Goal: Task Accomplishment & Management: Complete application form

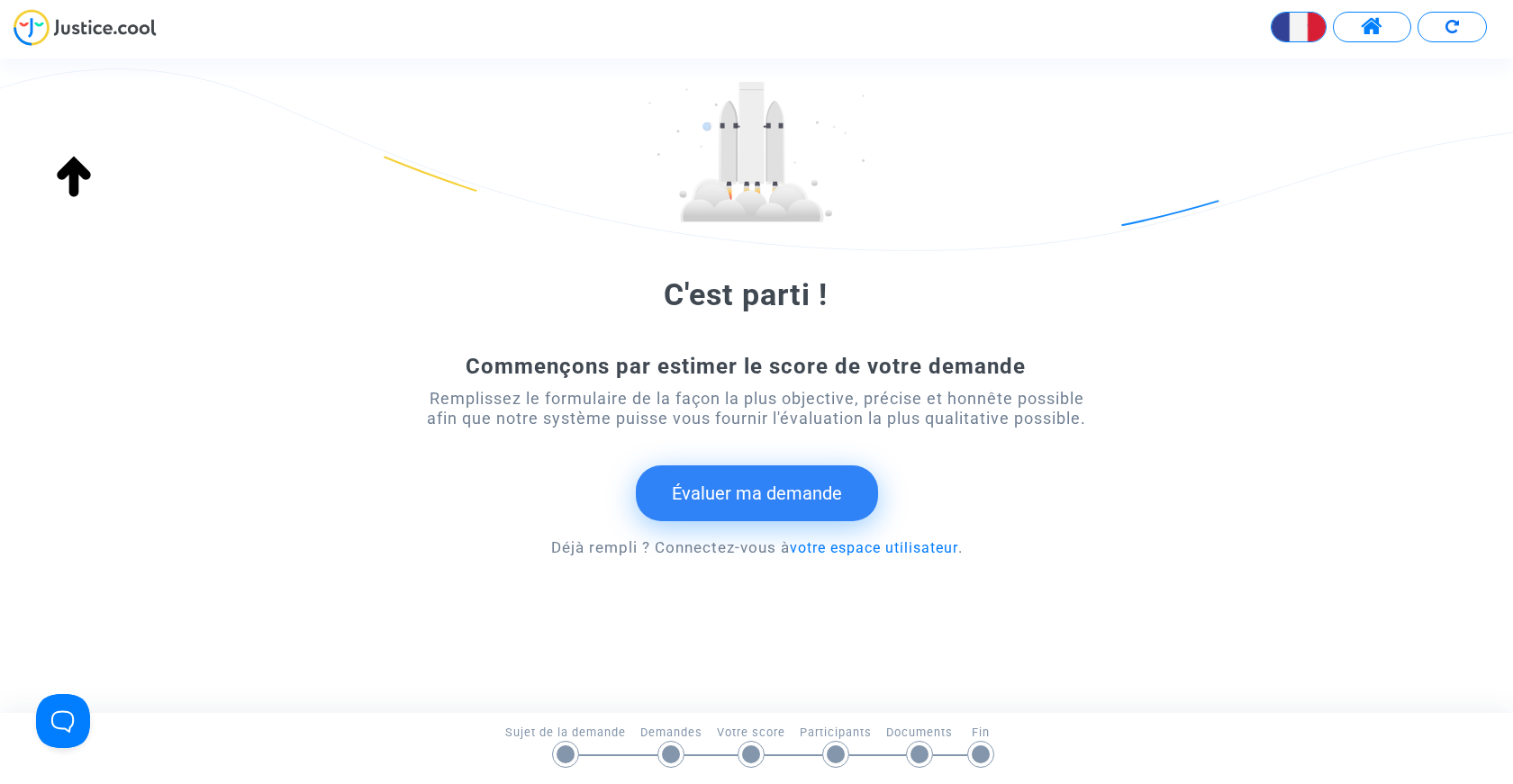
click at [728, 498] on button "Évaluer ma demande" at bounding box center [757, 494] width 243 height 56
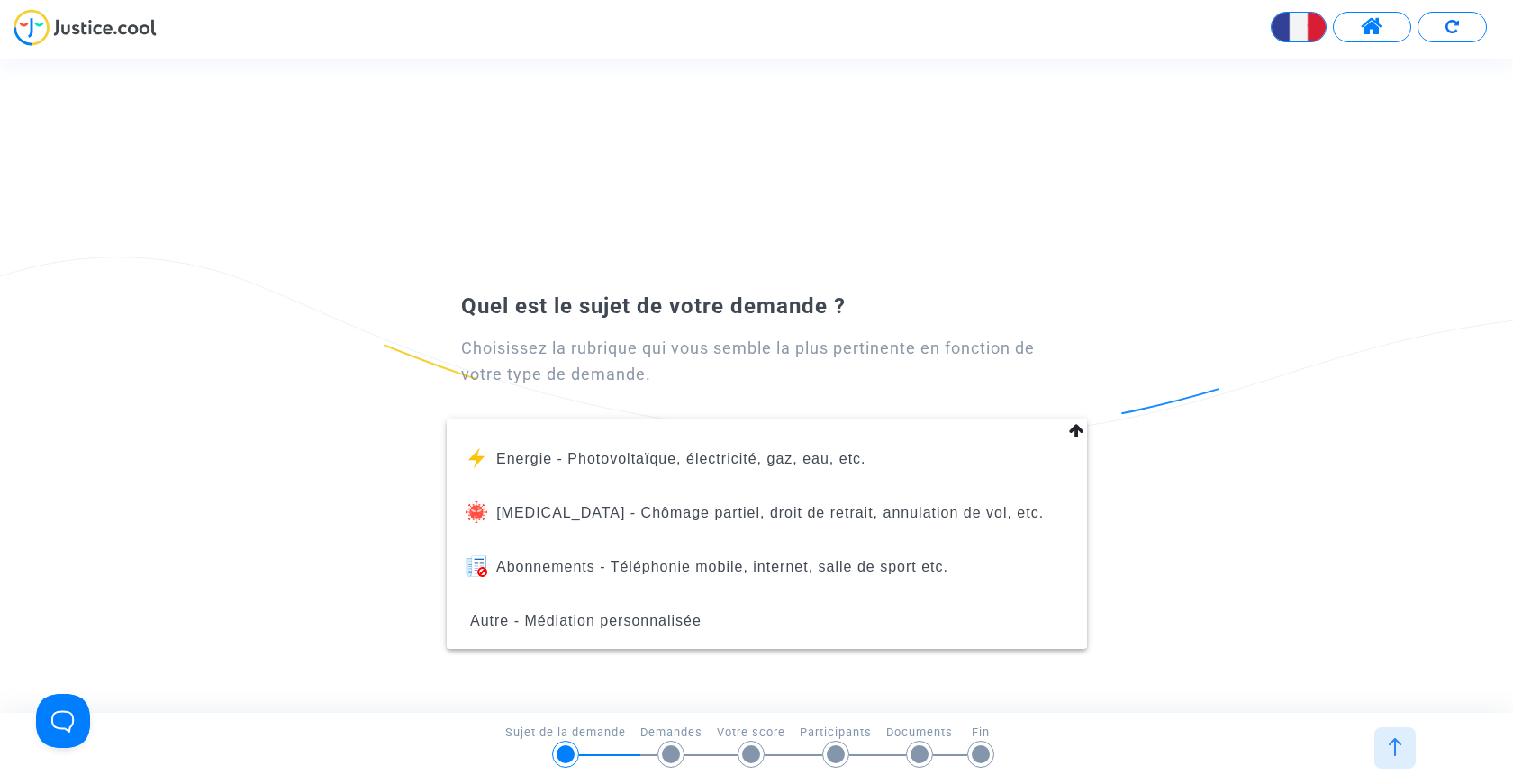
scroll to position [206, 0]
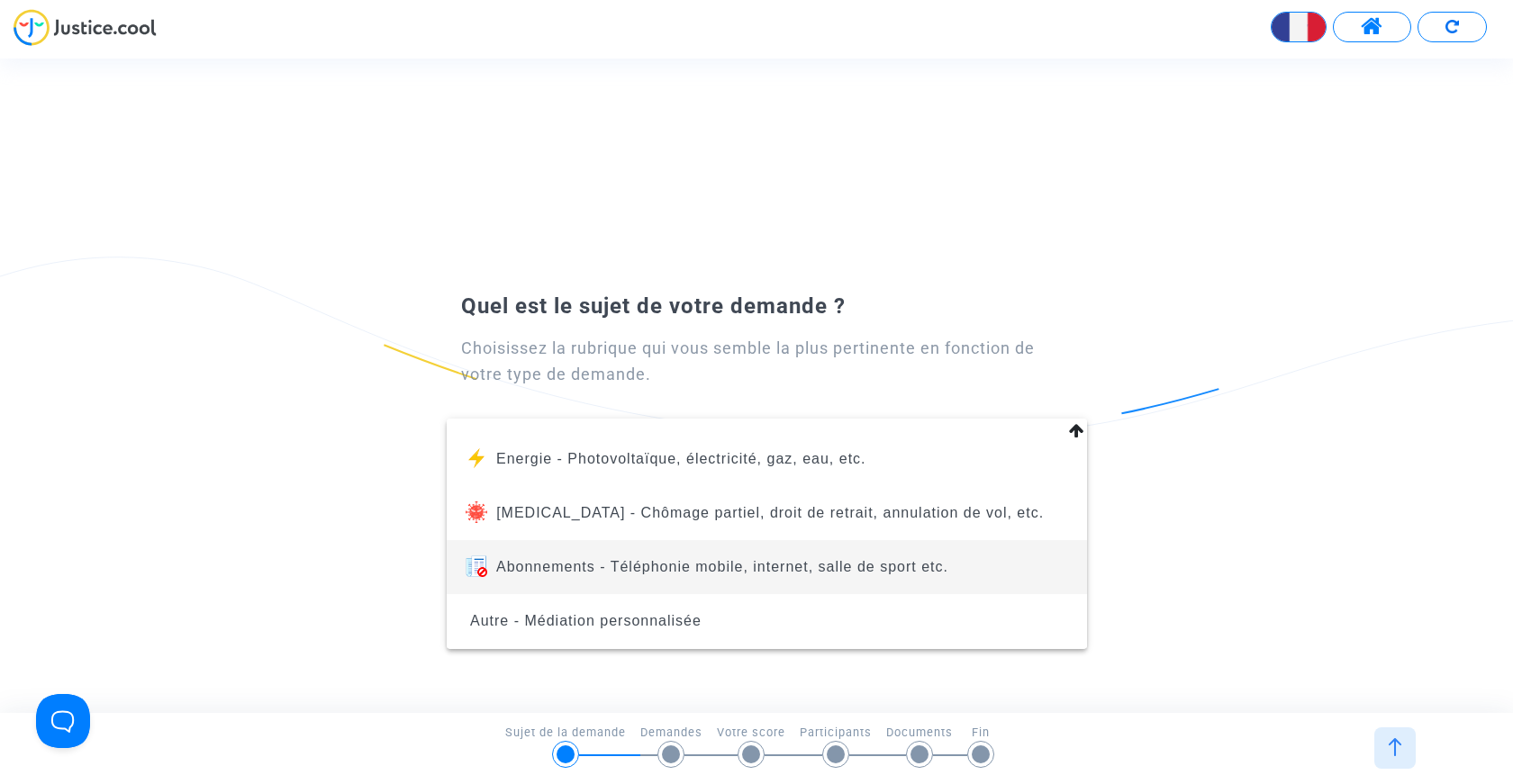
click at [703, 570] on span "Abonnements - Téléphonie mobile, internet, salle de sport etc." at bounding box center [722, 567] width 452 height 16
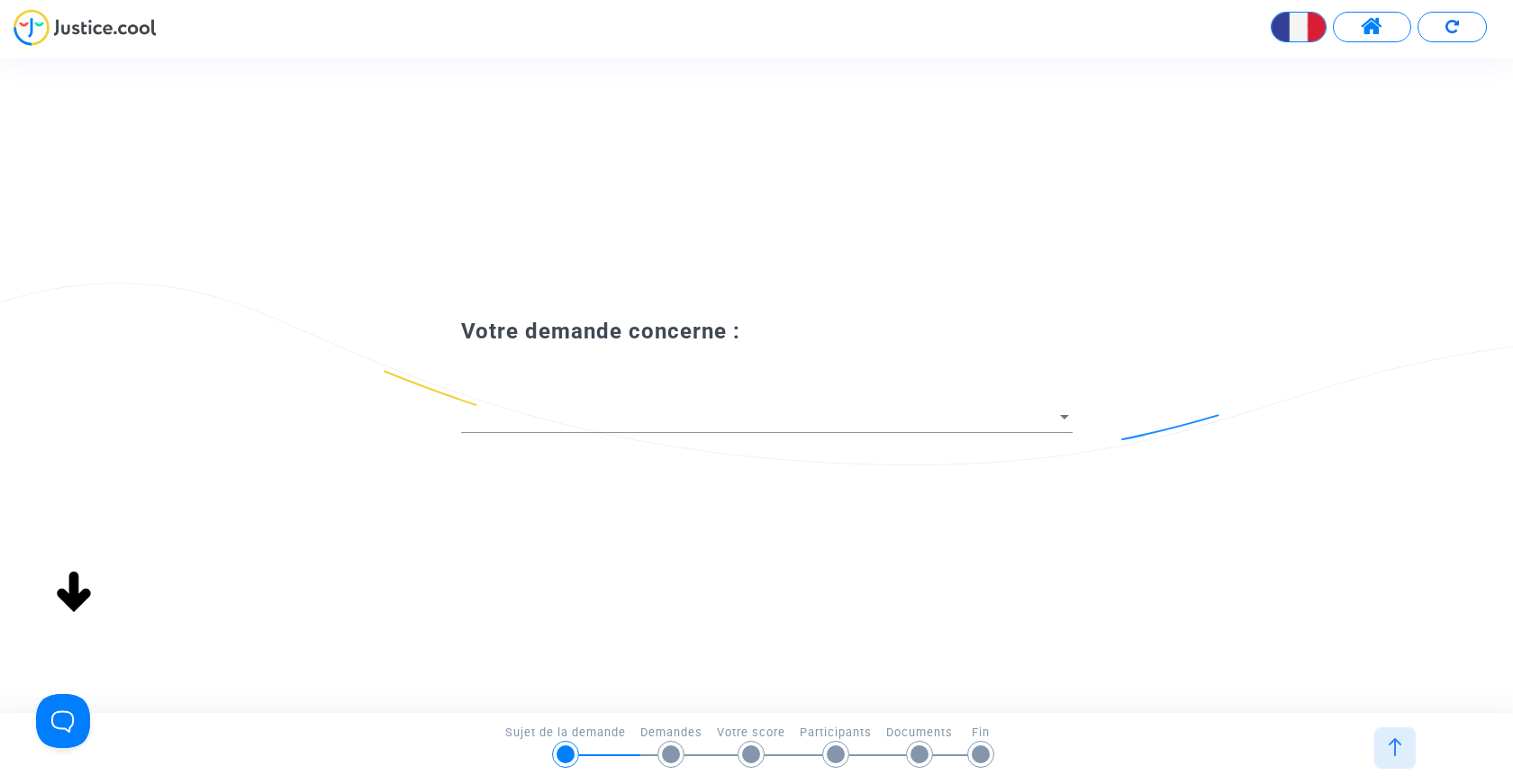
scroll to position [0, 0]
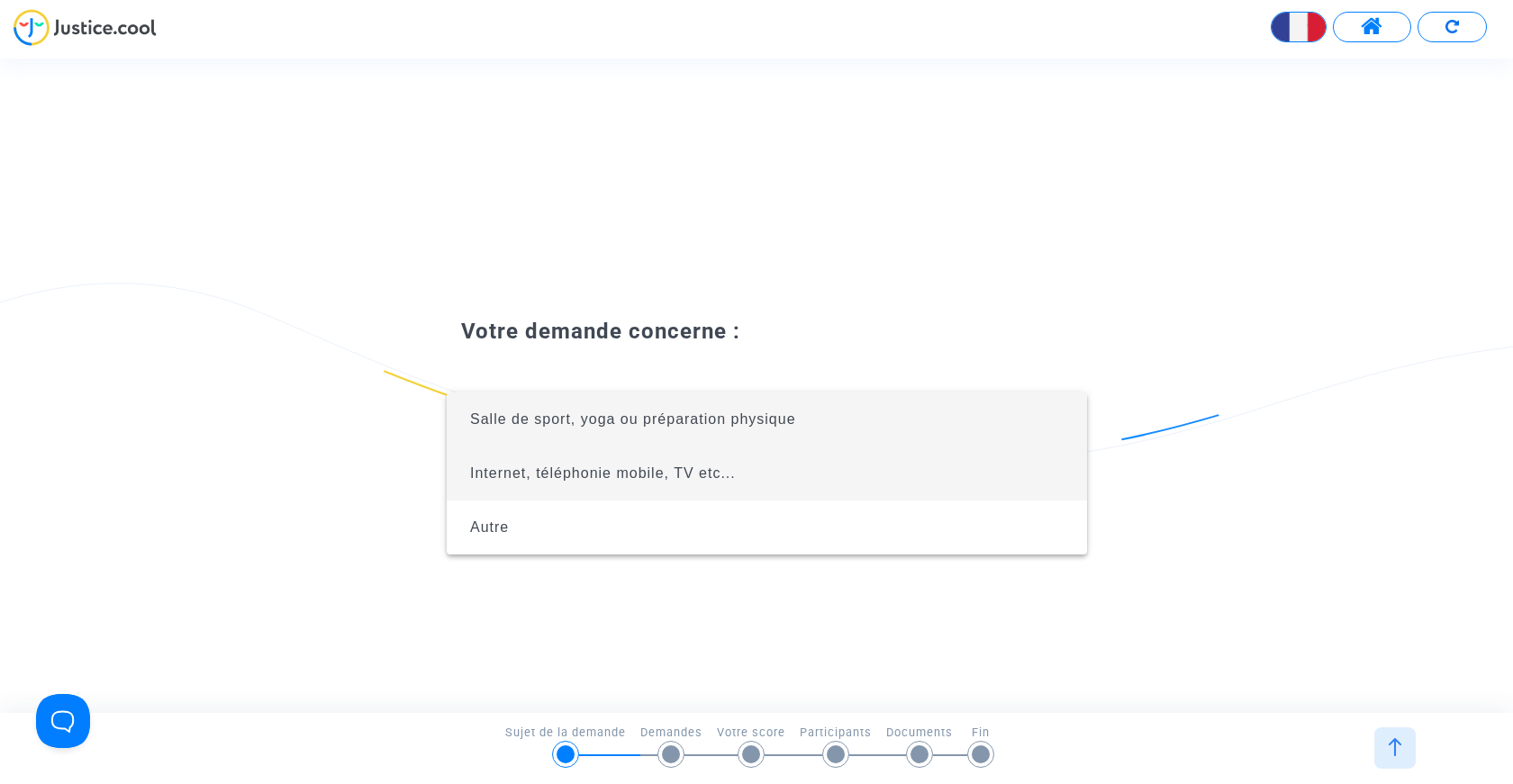
click at [544, 473] on span "Internet, téléphonie mobile, TV etc..." at bounding box center [603, 473] width 266 height 16
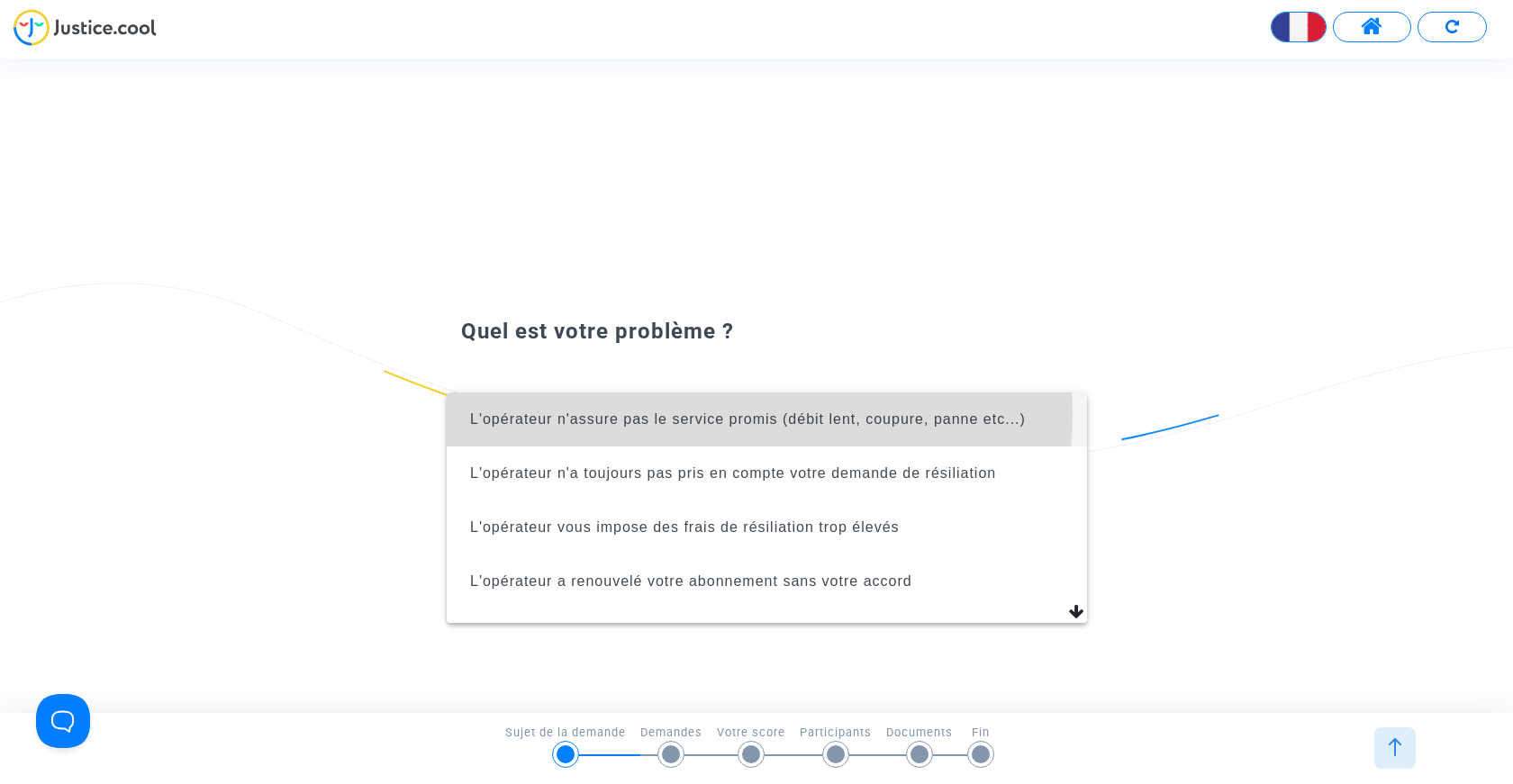
click at [689, 415] on span "L'opérateur n'assure pas le service promis (débit lent, coupure, panne etc...)" at bounding box center [748, 419] width 556 height 16
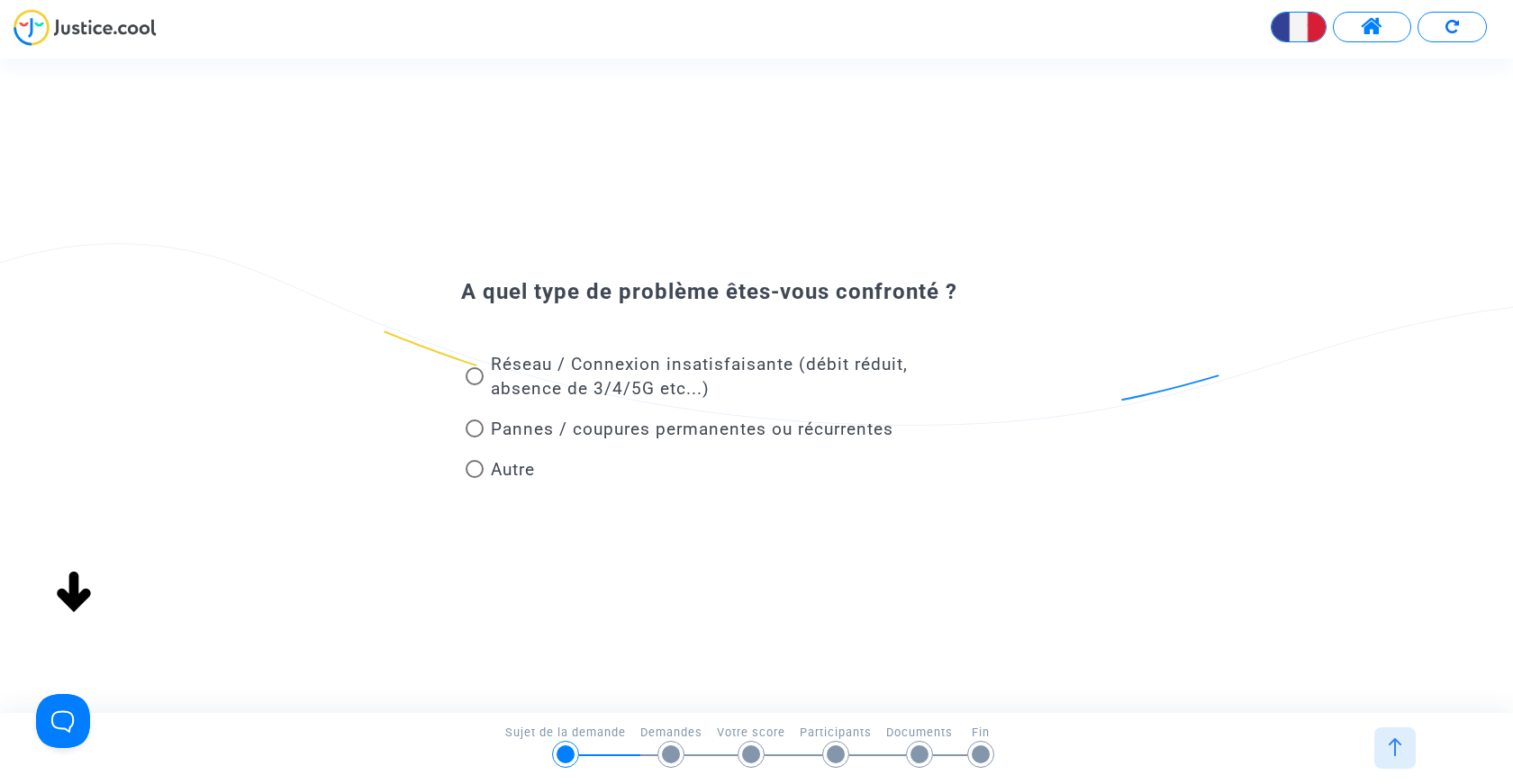
click at [478, 381] on span at bounding box center [475, 377] width 18 height 18
click at [474, 385] on input "Réseau / Connexion insatisfaisante (débit réduit, absence de 3/4/5G etc...)" at bounding box center [473, 385] width 1 height 1
radio input "true"
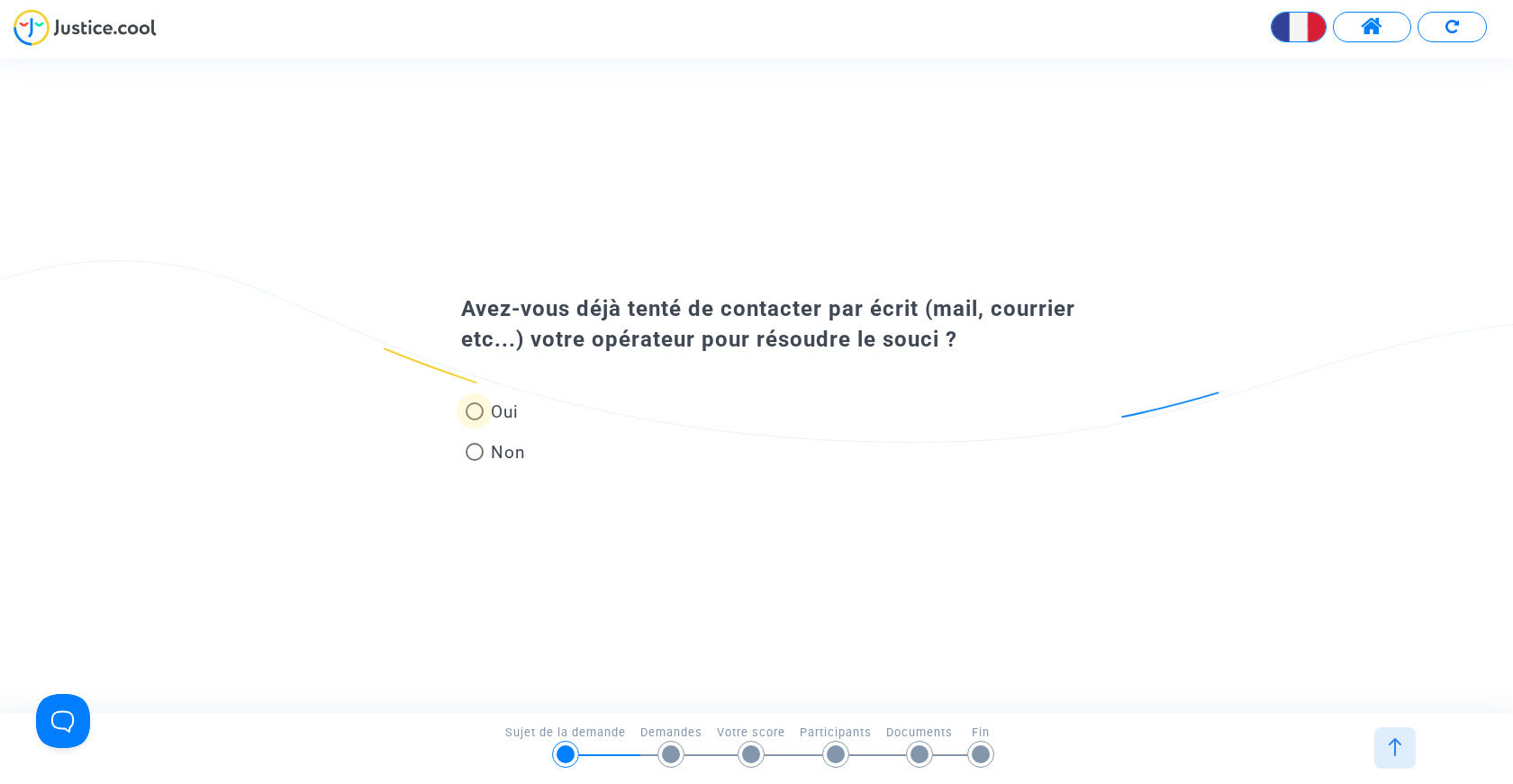
click at [474, 406] on span at bounding box center [475, 412] width 18 height 18
click at [474, 421] on input "Oui" at bounding box center [473, 421] width 1 height 1
radio input "true"
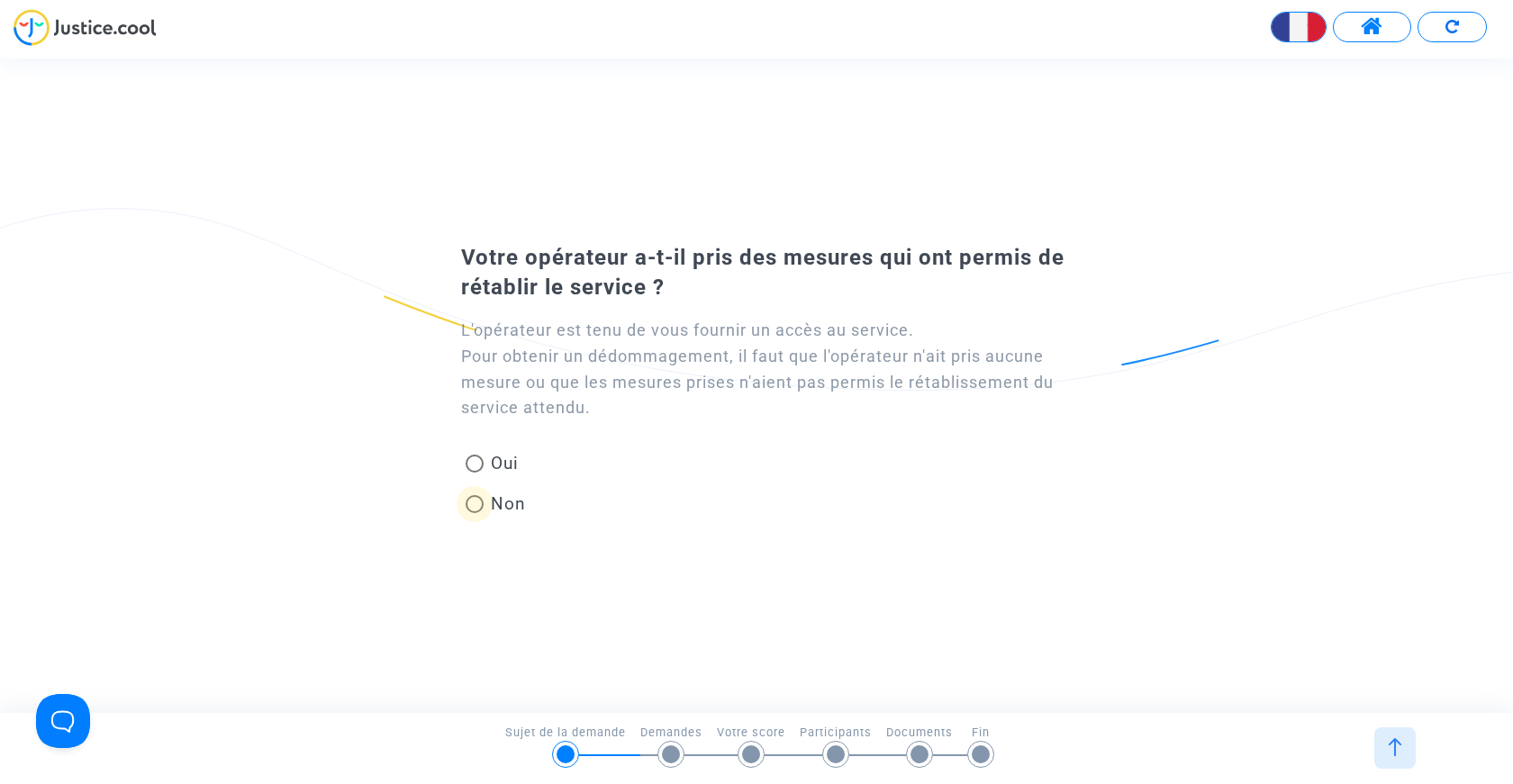
click at [483, 507] on span "Non" at bounding box center [505, 504] width 42 height 24
click at [474, 514] on input "Non" at bounding box center [473, 514] width 1 height 1
radio input "true"
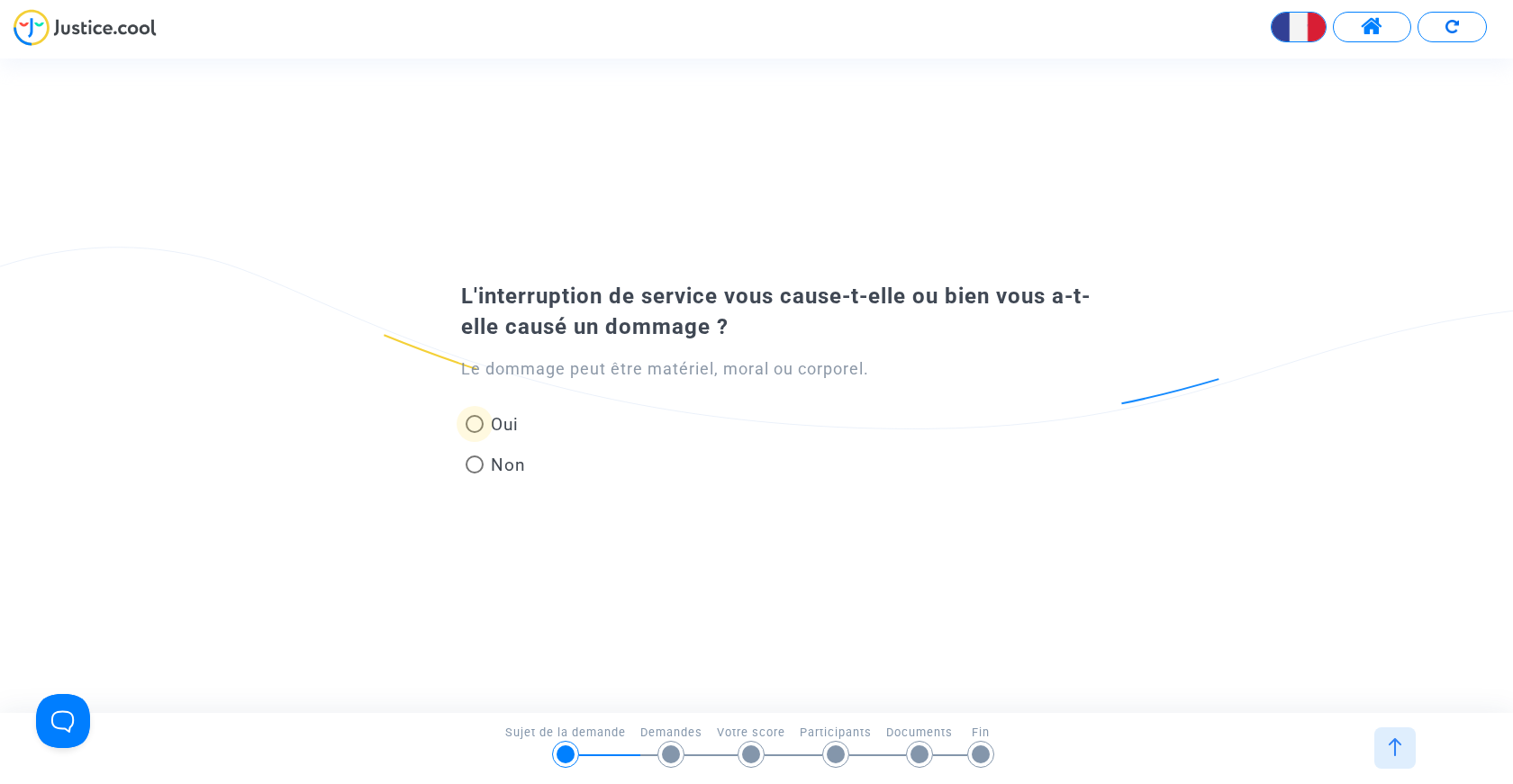
click at [470, 426] on span at bounding box center [475, 425] width 18 height 18
click at [473, 433] on input "Oui" at bounding box center [473, 433] width 1 height 1
radio input "true"
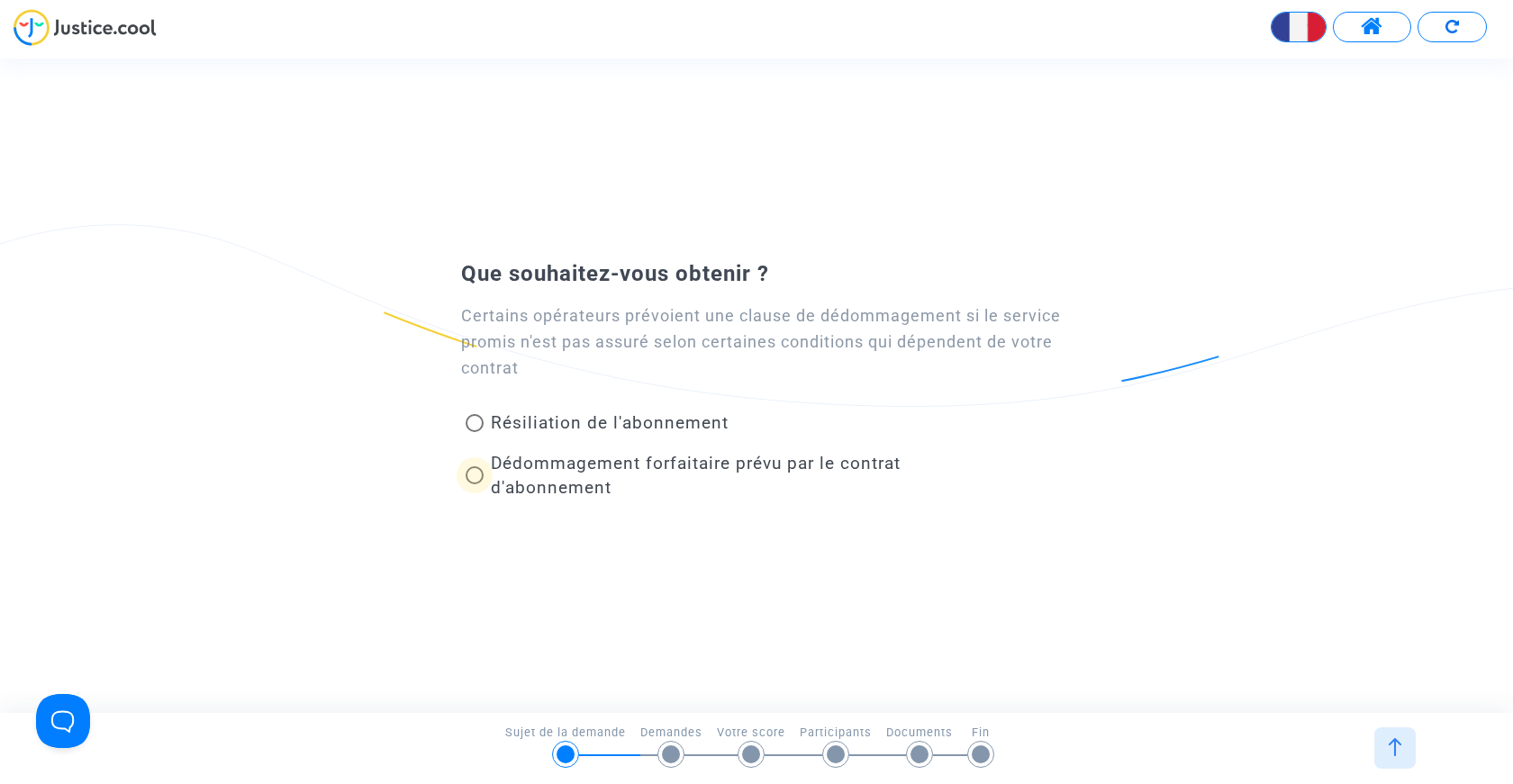
click at [482, 472] on span at bounding box center [475, 476] width 18 height 18
click at [474, 484] on input "Dédommagement forfaitaire prévu par le contrat d'abonnement" at bounding box center [473, 484] width 1 height 1
radio input "true"
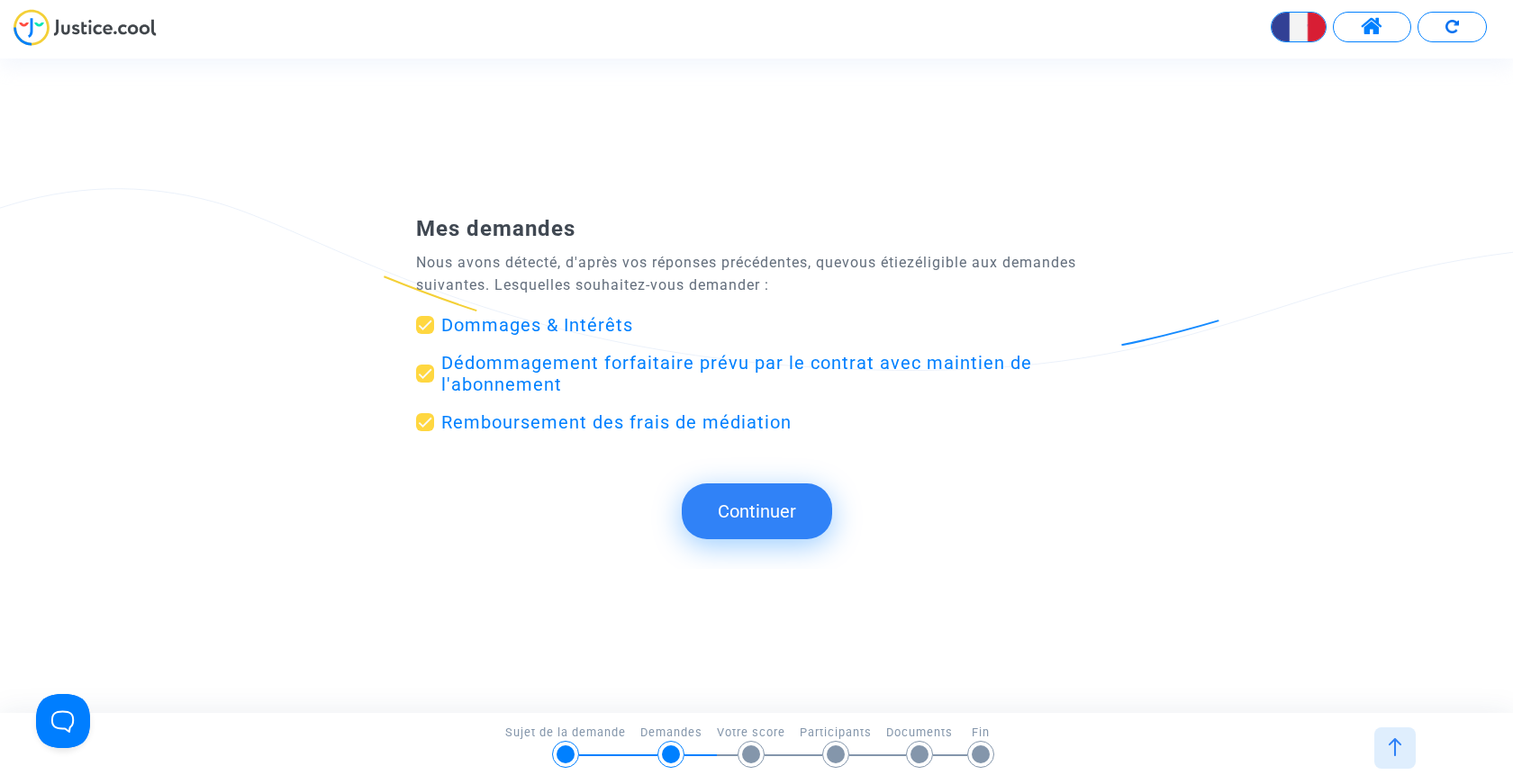
click at [759, 506] on button "Continuer" at bounding box center [757, 511] width 151 height 56
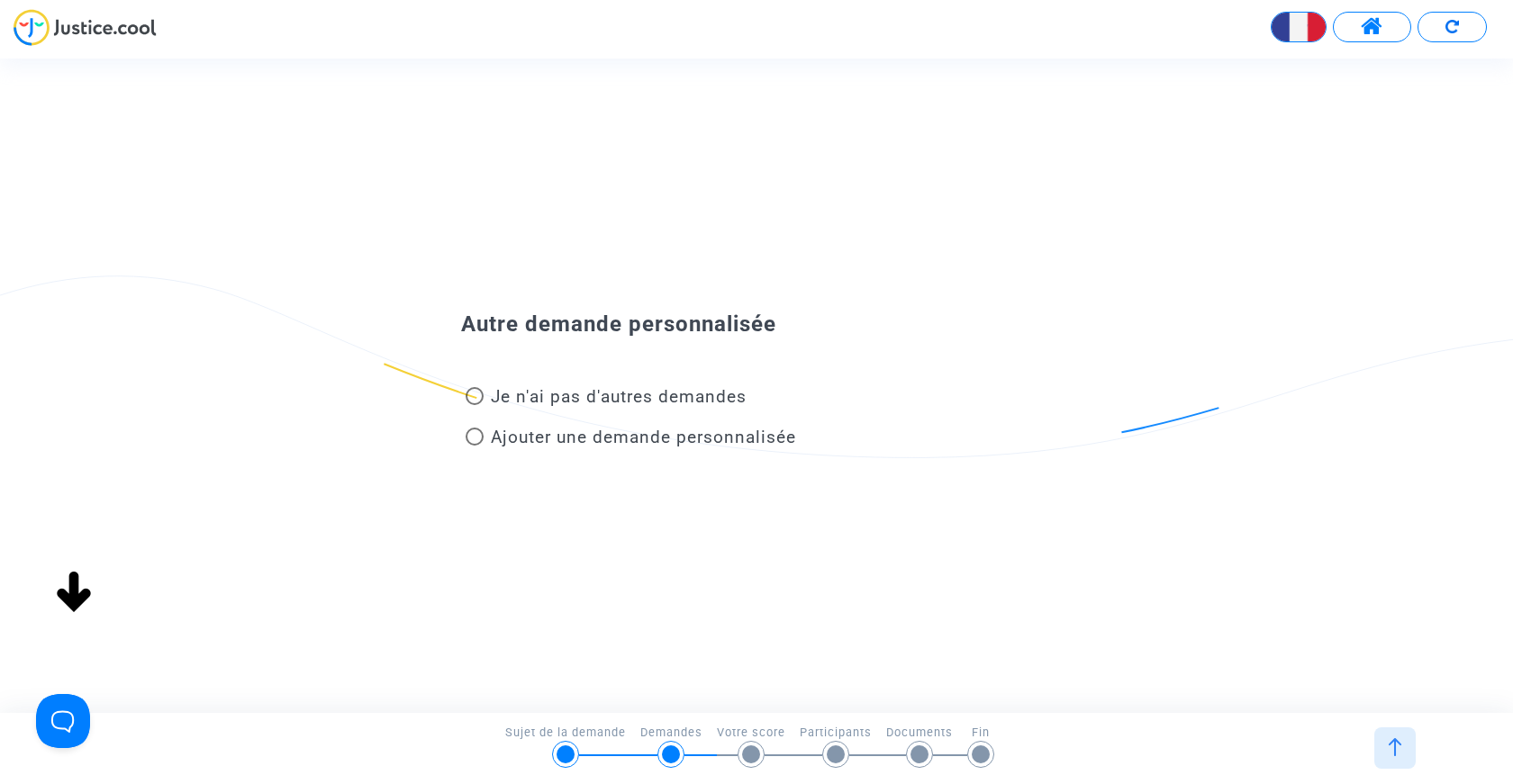
click at [479, 403] on span at bounding box center [475, 396] width 18 height 18
click at [474, 405] on input "Je n'ai pas d'autres demandes" at bounding box center [473, 405] width 1 height 1
radio input "true"
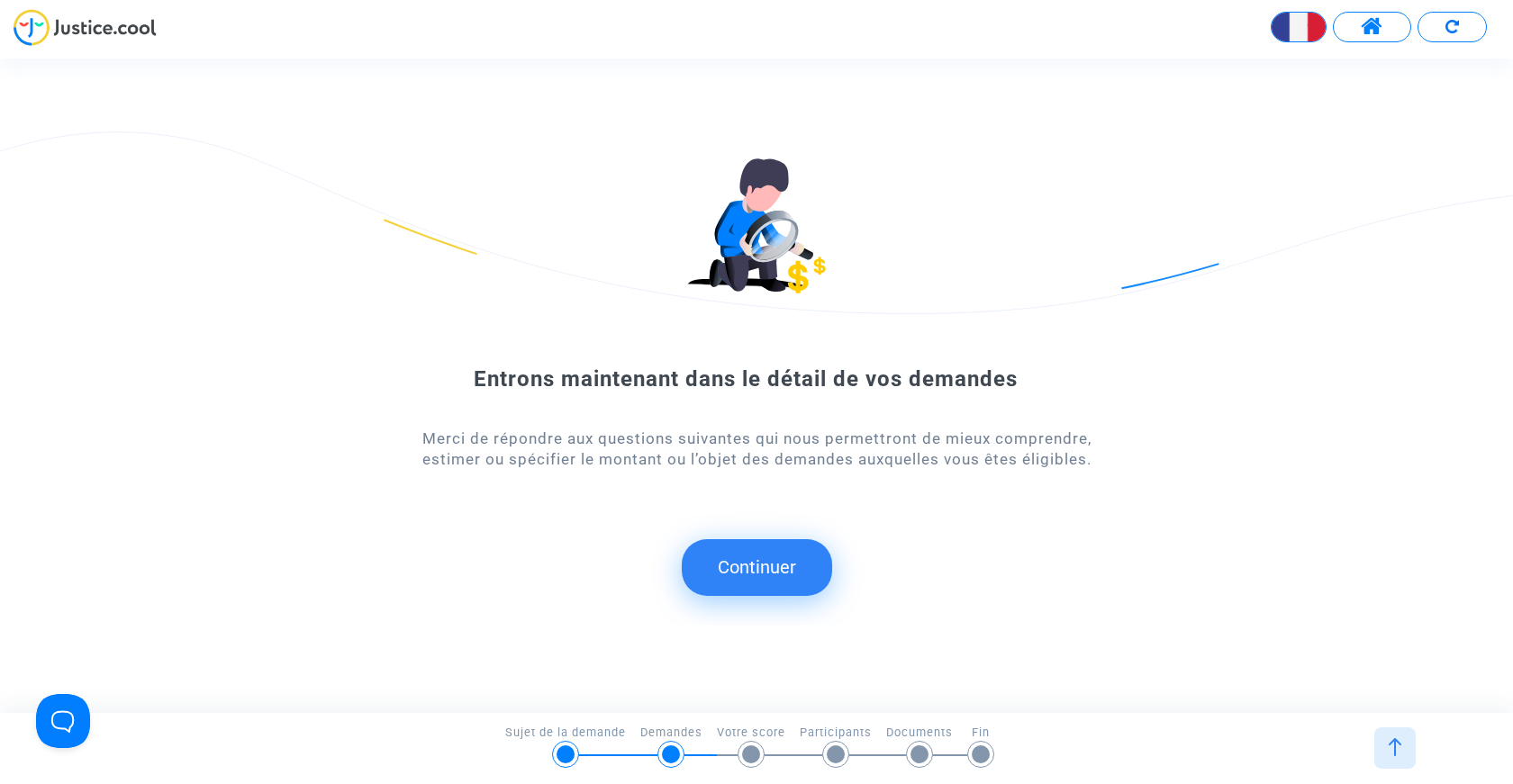
click at [745, 585] on button "Continuer" at bounding box center [757, 567] width 151 height 56
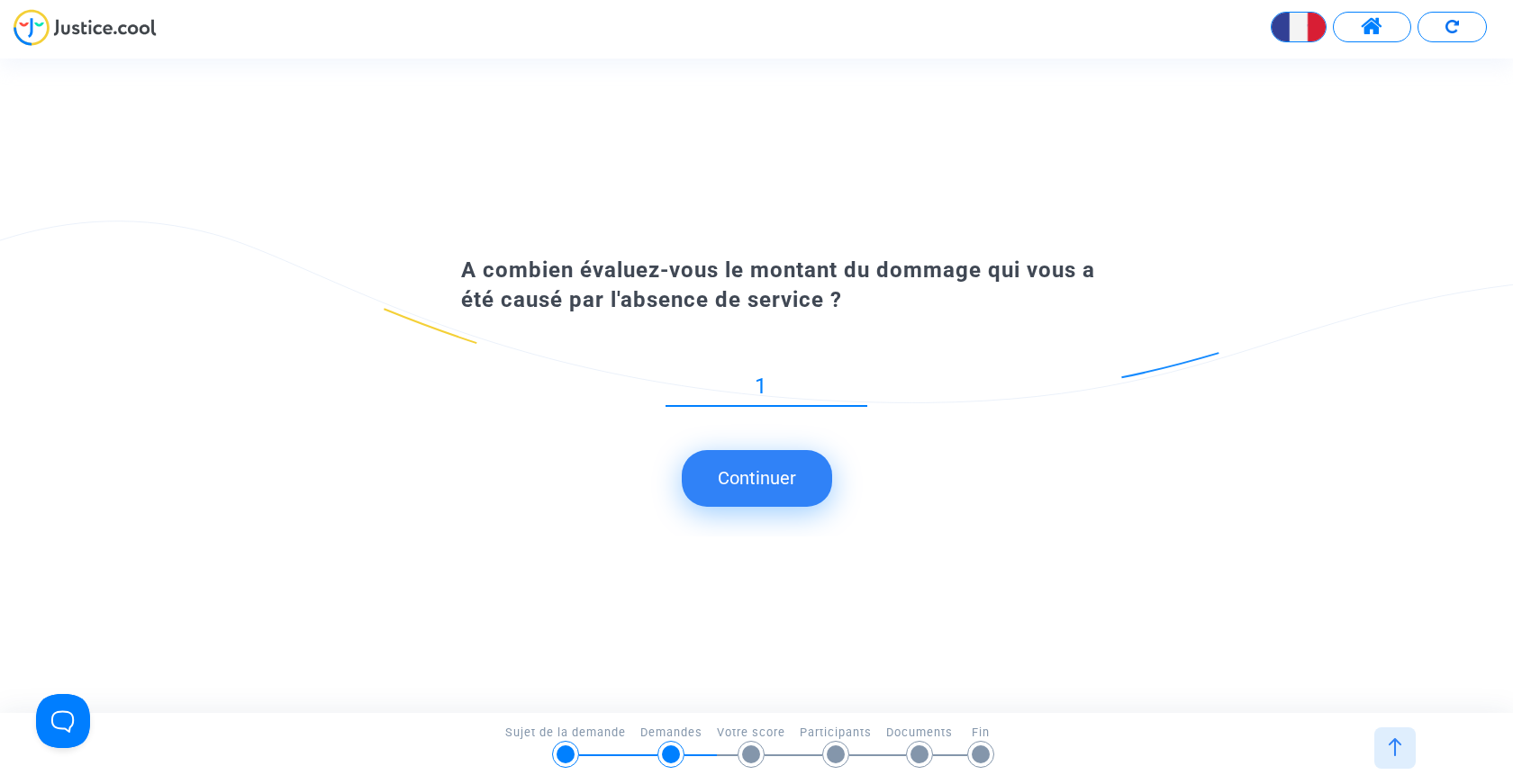
click at [858, 399] on input "1" at bounding box center [766, 387] width 201 height 24
click at [859, 382] on input "2" at bounding box center [766, 387] width 201 height 24
click at [859, 382] on input "3" at bounding box center [766, 387] width 201 height 24
click at [859, 382] on input "4" at bounding box center [766, 387] width 201 height 24
click at [859, 382] on input "5" at bounding box center [766, 387] width 201 height 24
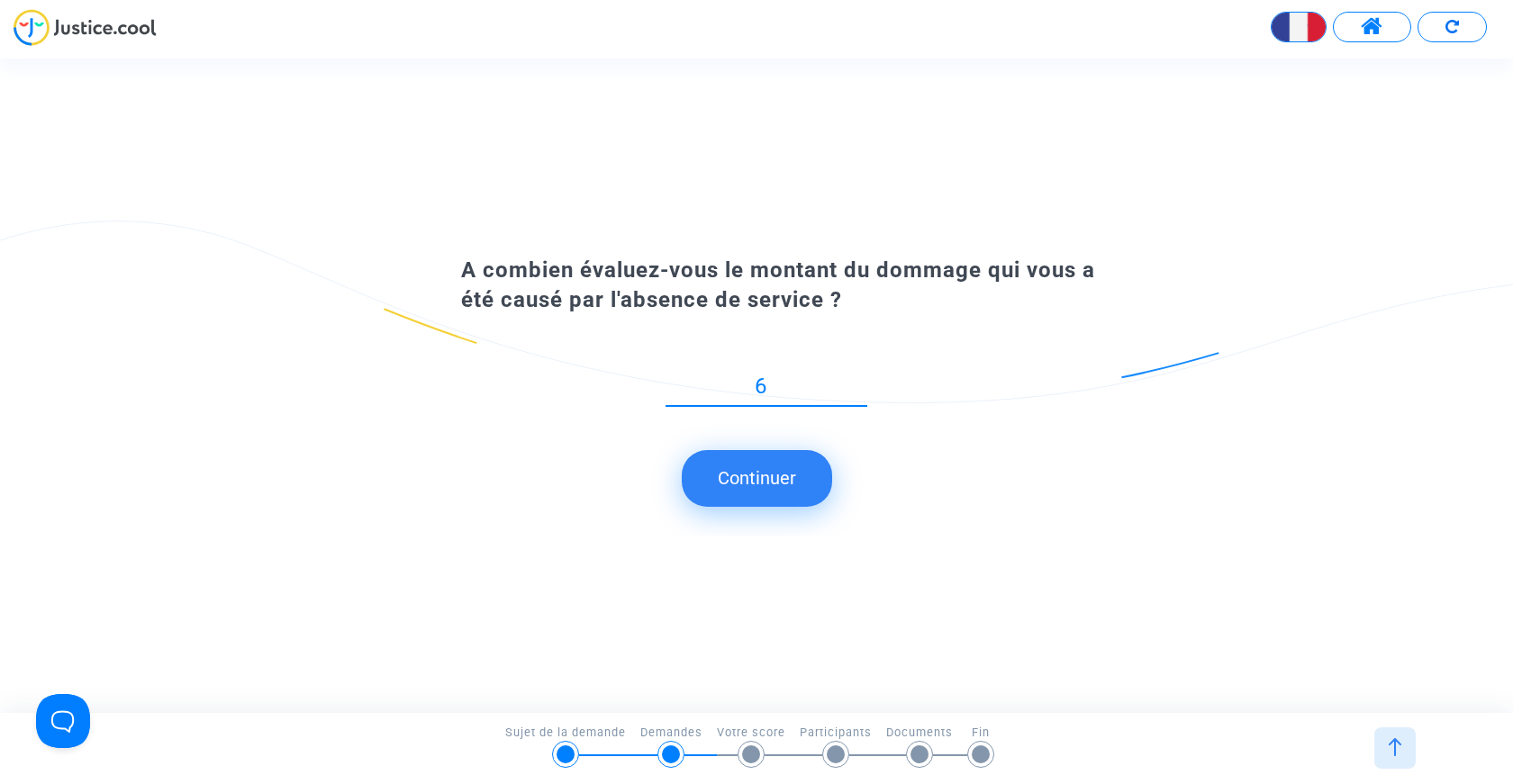
click at [859, 382] on input "6" at bounding box center [766, 387] width 201 height 24
type input "7"
click at [859, 382] on input "7" at bounding box center [766, 387] width 201 height 24
click at [758, 480] on button "Continuer" at bounding box center [757, 478] width 151 height 56
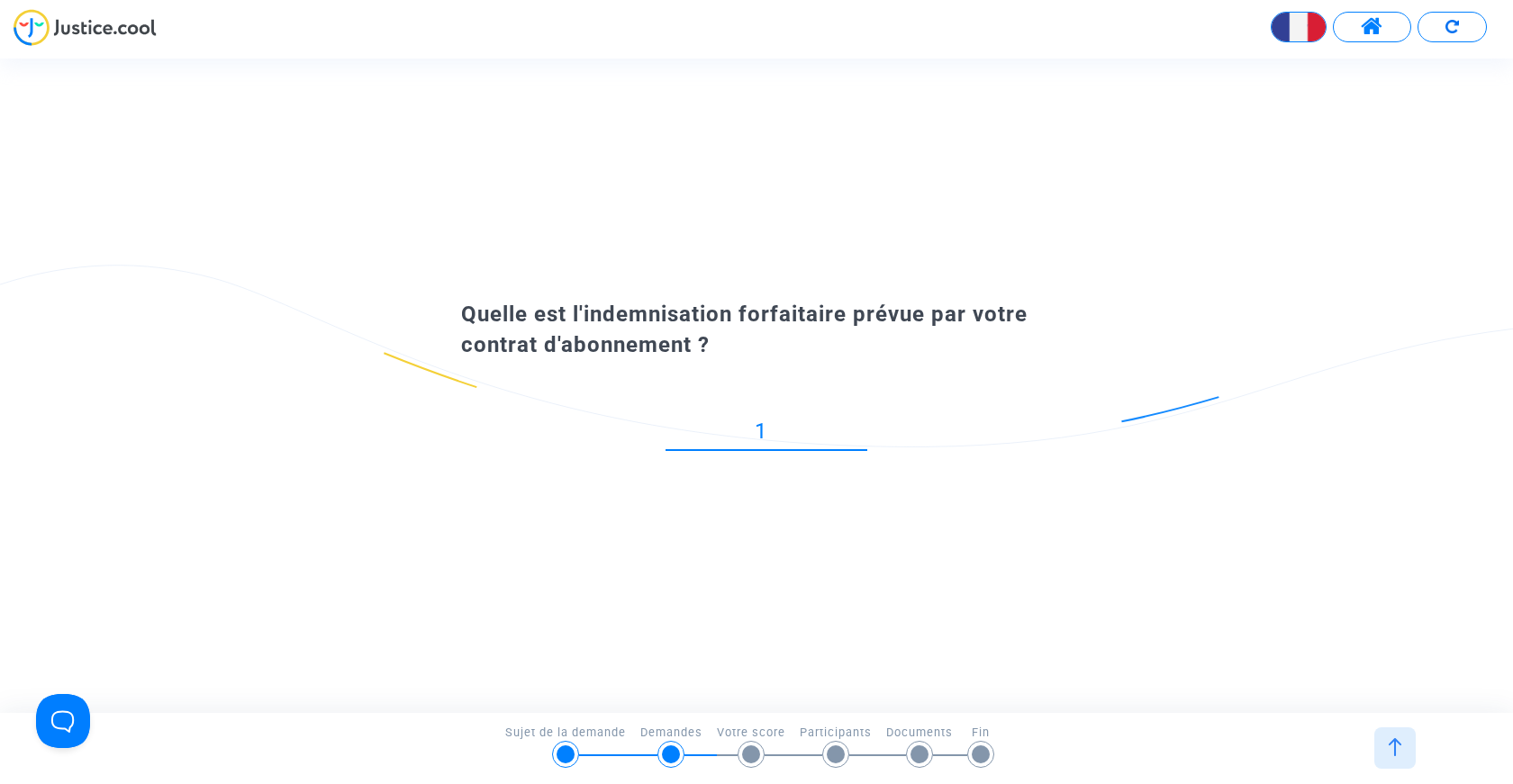
click at [859, 426] on input "1" at bounding box center [766, 432] width 201 height 24
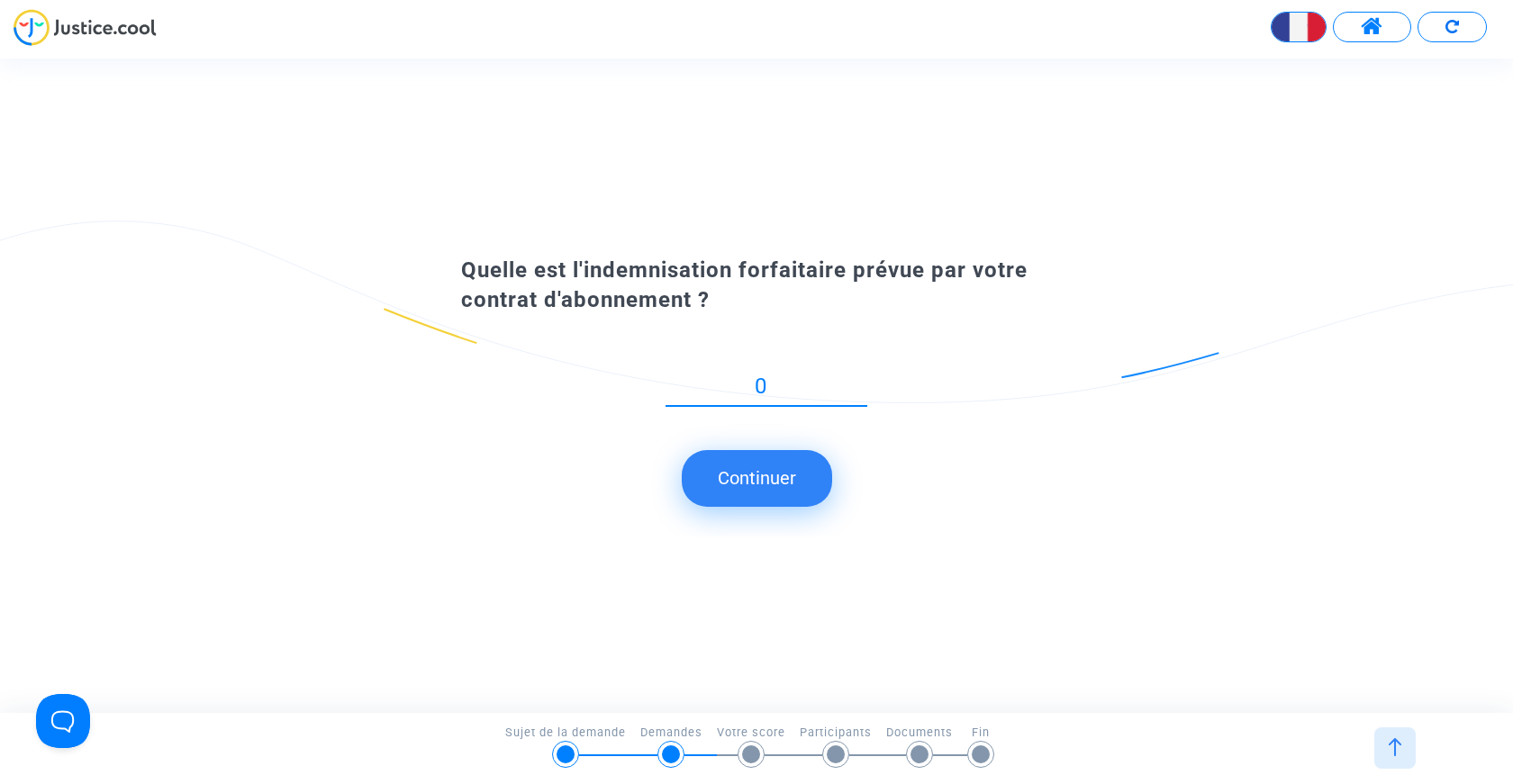
type input "0"
click at [859, 391] on input "0" at bounding box center [766, 387] width 201 height 24
click at [774, 477] on button "Continuer" at bounding box center [757, 478] width 151 height 56
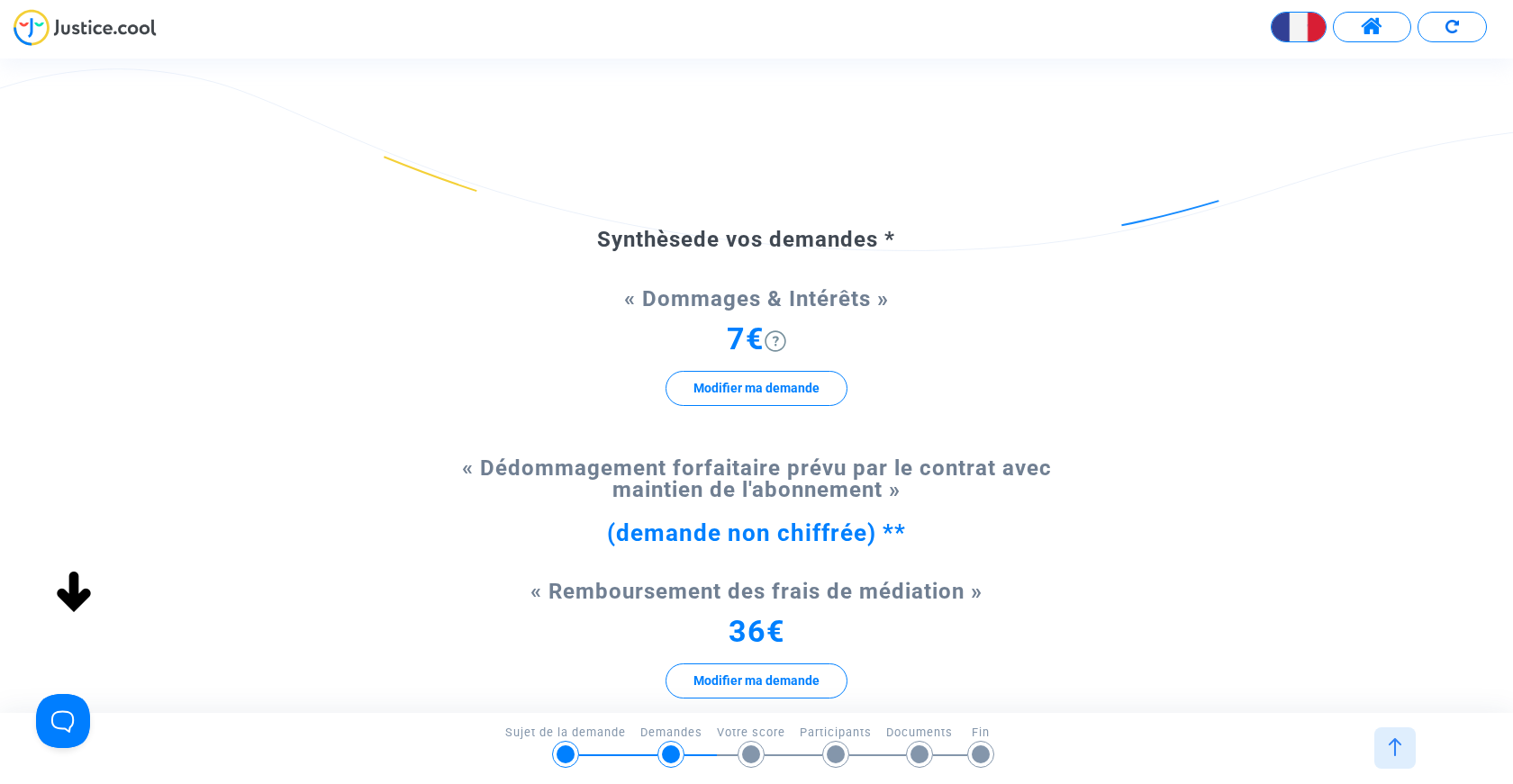
click at [782, 344] on img at bounding box center [776, 342] width 22 height 22
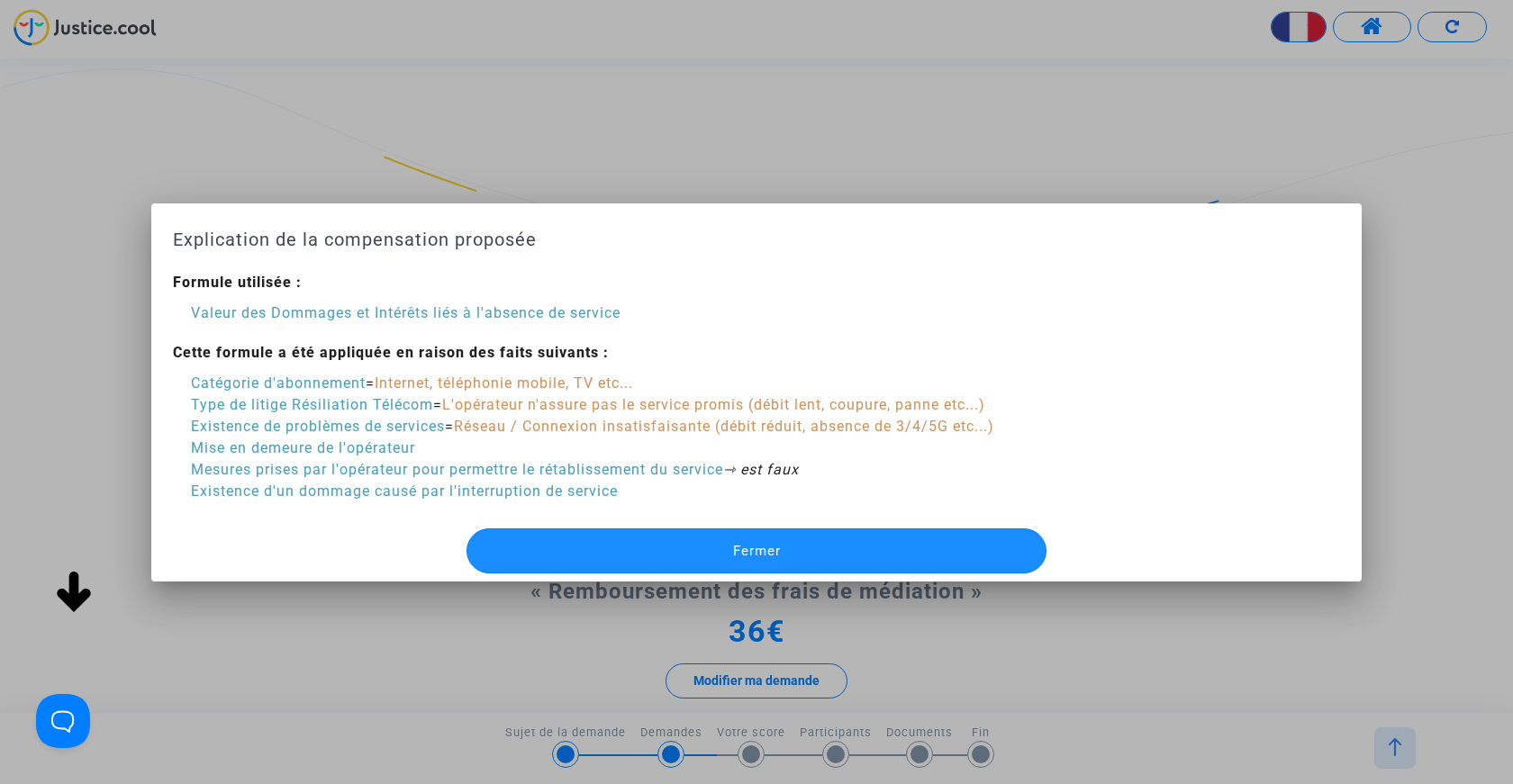
click at [683, 552] on button "Fermer" at bounding box center [756, 551] width 580 height 45
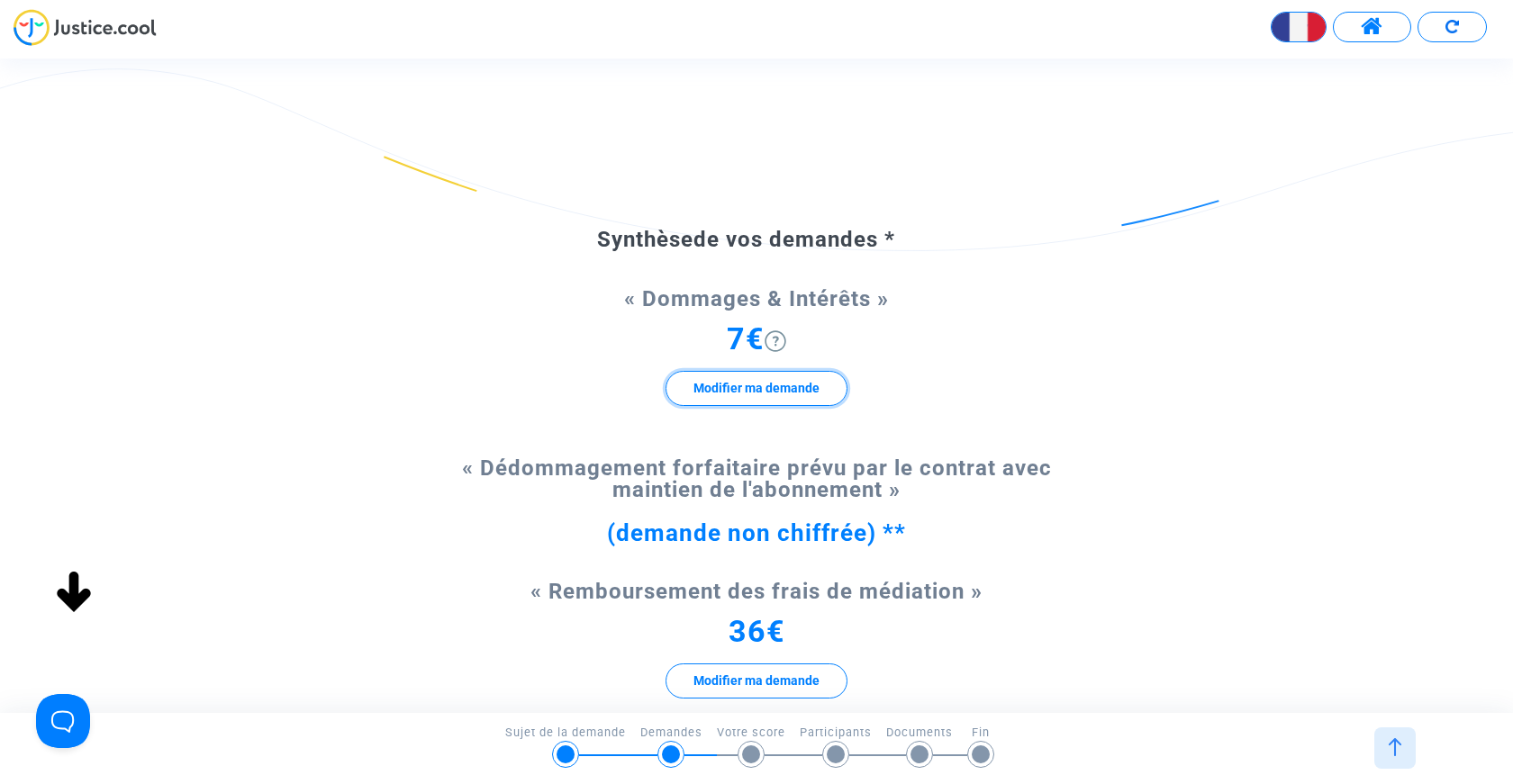
click at [755, 382] on button "Modifier ma demande" at bounding box center [756, 389] width 182 height 35
